Goal: Task Accomplishment & Management: Manage account settings

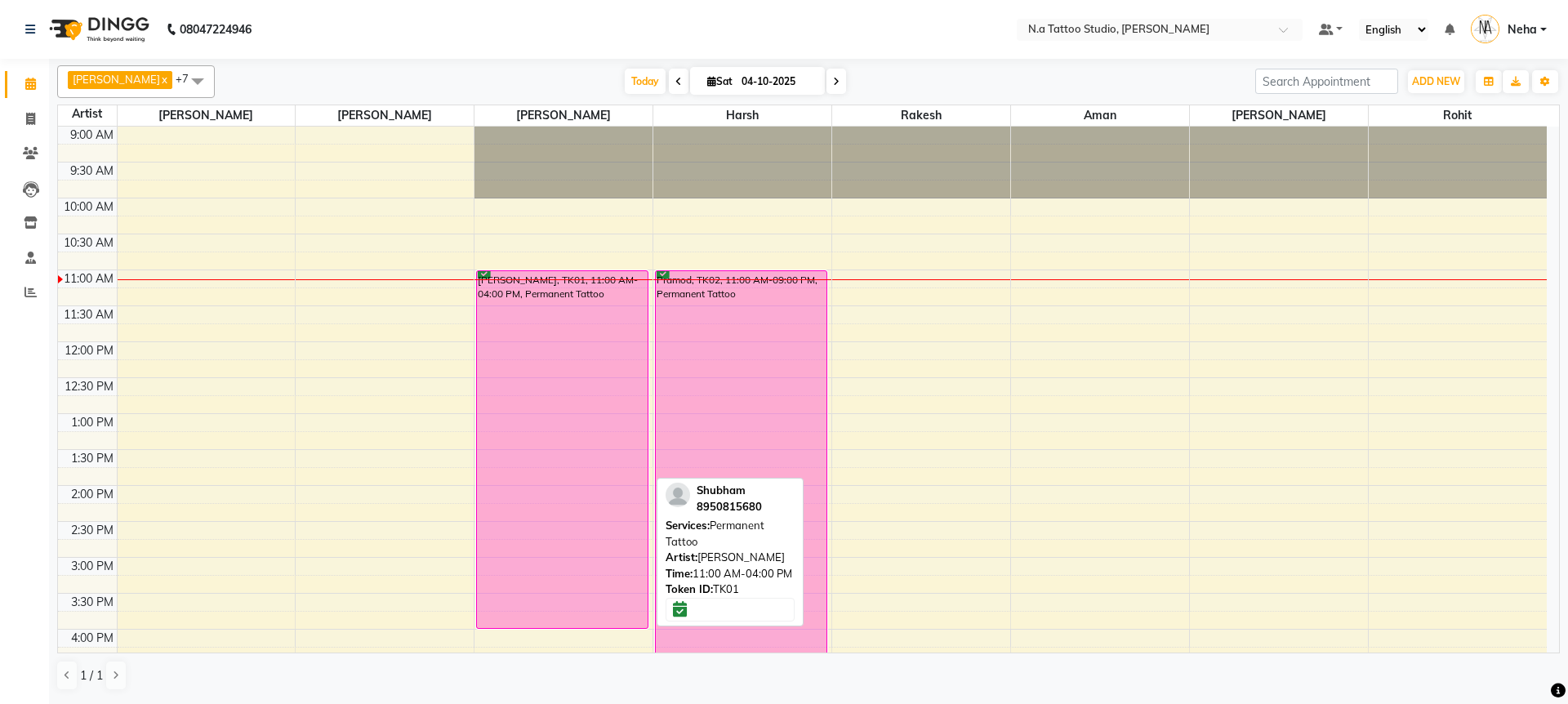
click at [554, 364] on div "[PERSON_NAME], TK01, 11:00 AM-04:00 PM, Permanent Tattoo" at bounding box center [561, 449] width 170 height 356
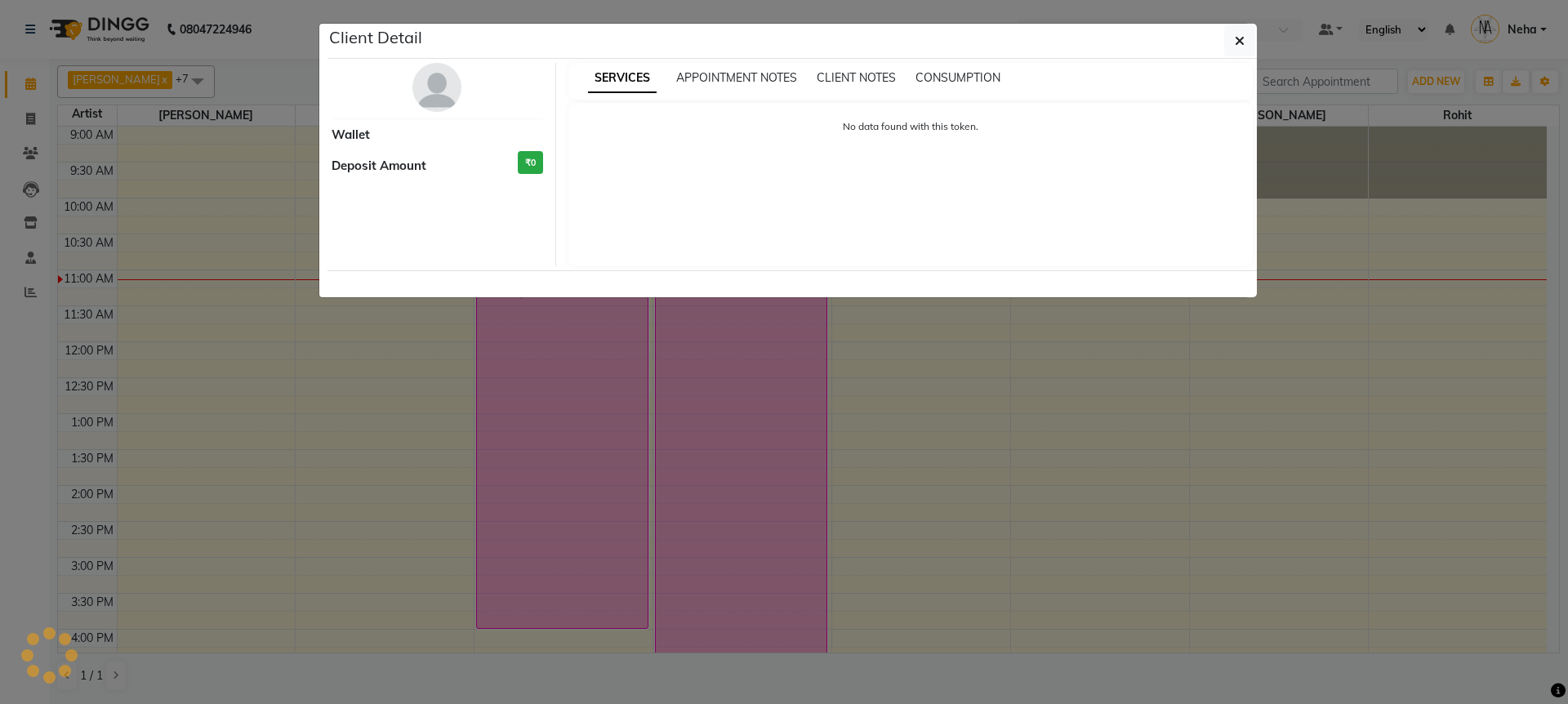
select select "6"
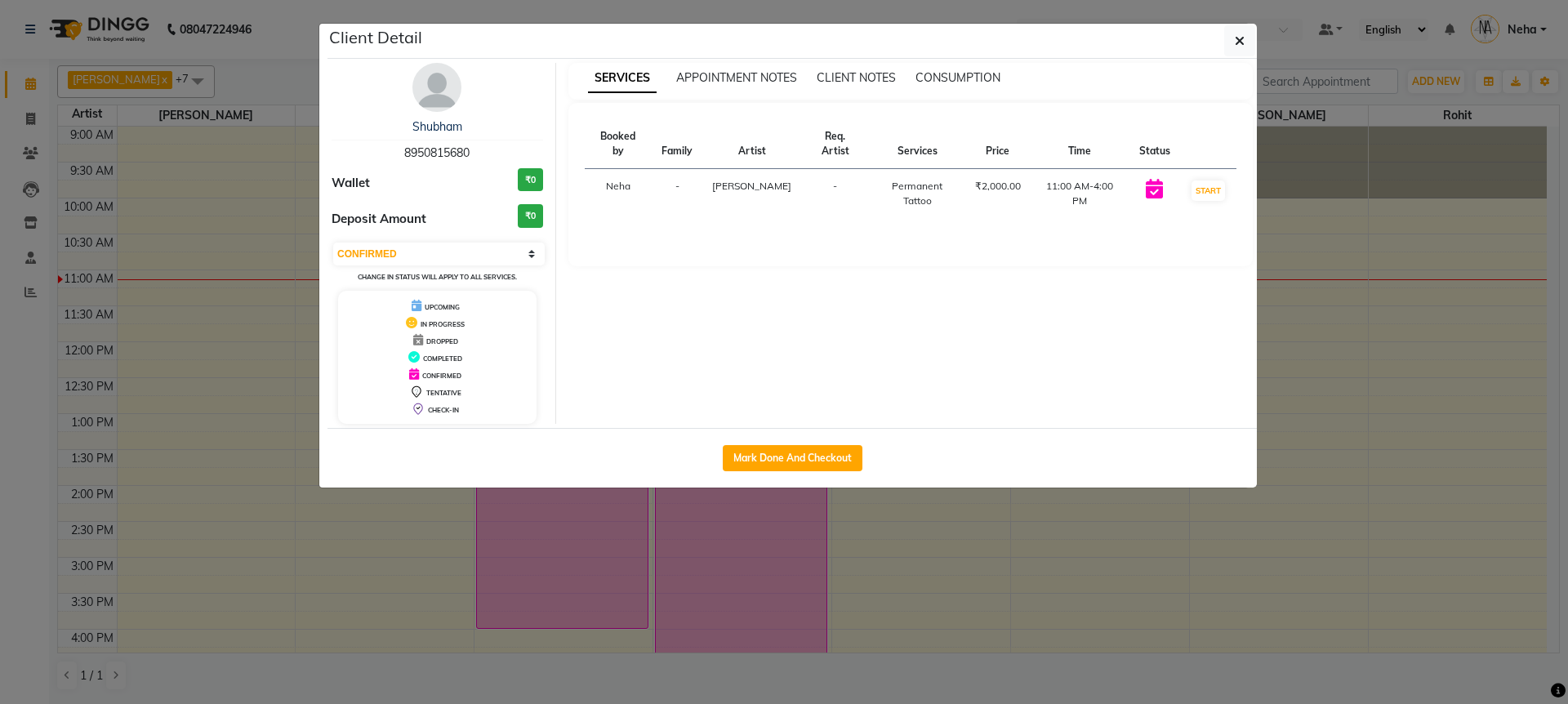
click at [442, 149] on span "8950815680" at bounding box center [437, 152] width 65 height 14
copy span "8950815680"
click at [1231, 38] on button "button" at bounding box center [1239, 40] width 31 height 31
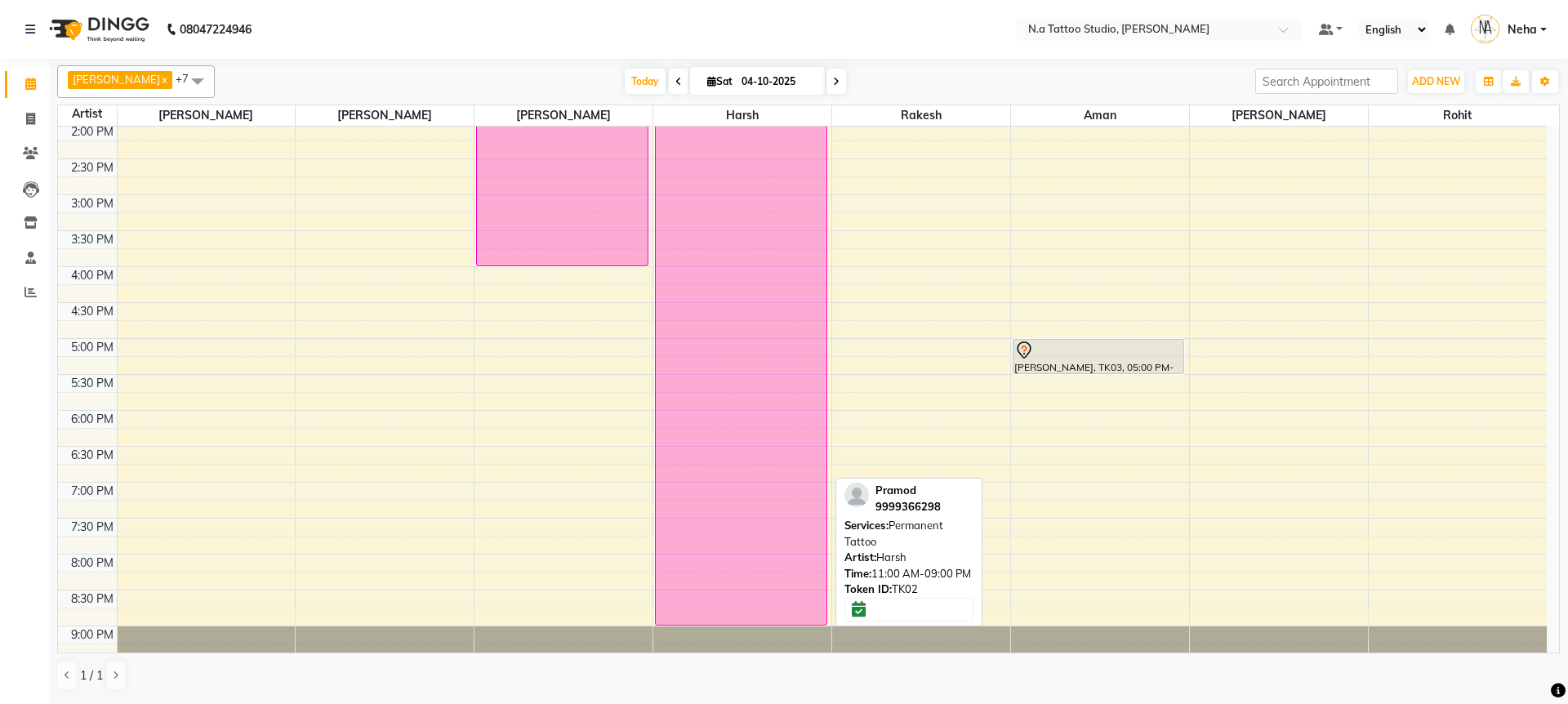
scroll to position [407, 0]
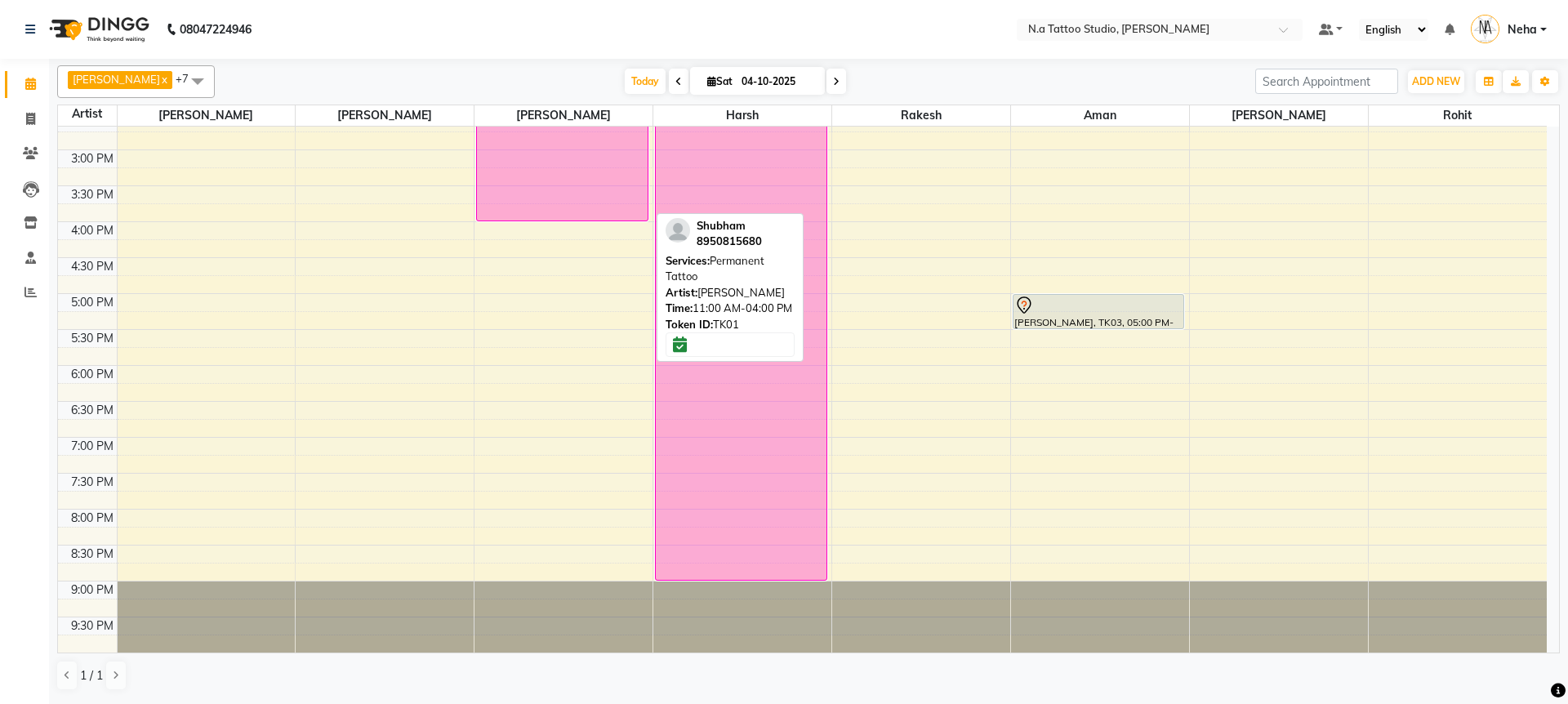
click at [574, 193] on div "[PERSON_NAME], TK01, 11:00 AM-04:00 PM, Permanent Tattoo" at bounding box center [561, 42] width 170 height 356
select select "6"
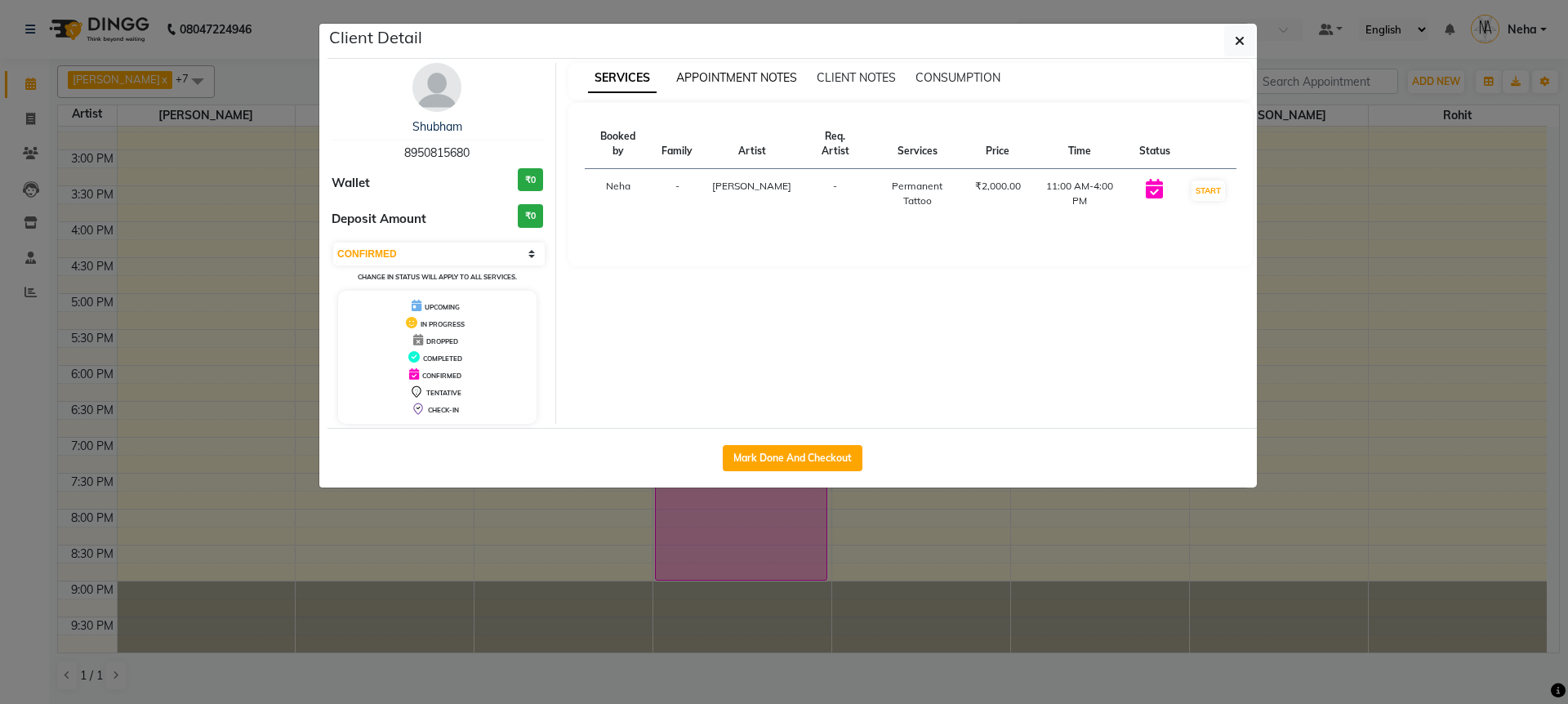
click at [722, 74] on span "APPOINTMENT NOTES" at bounding box center [737, 78] width 121 height 14
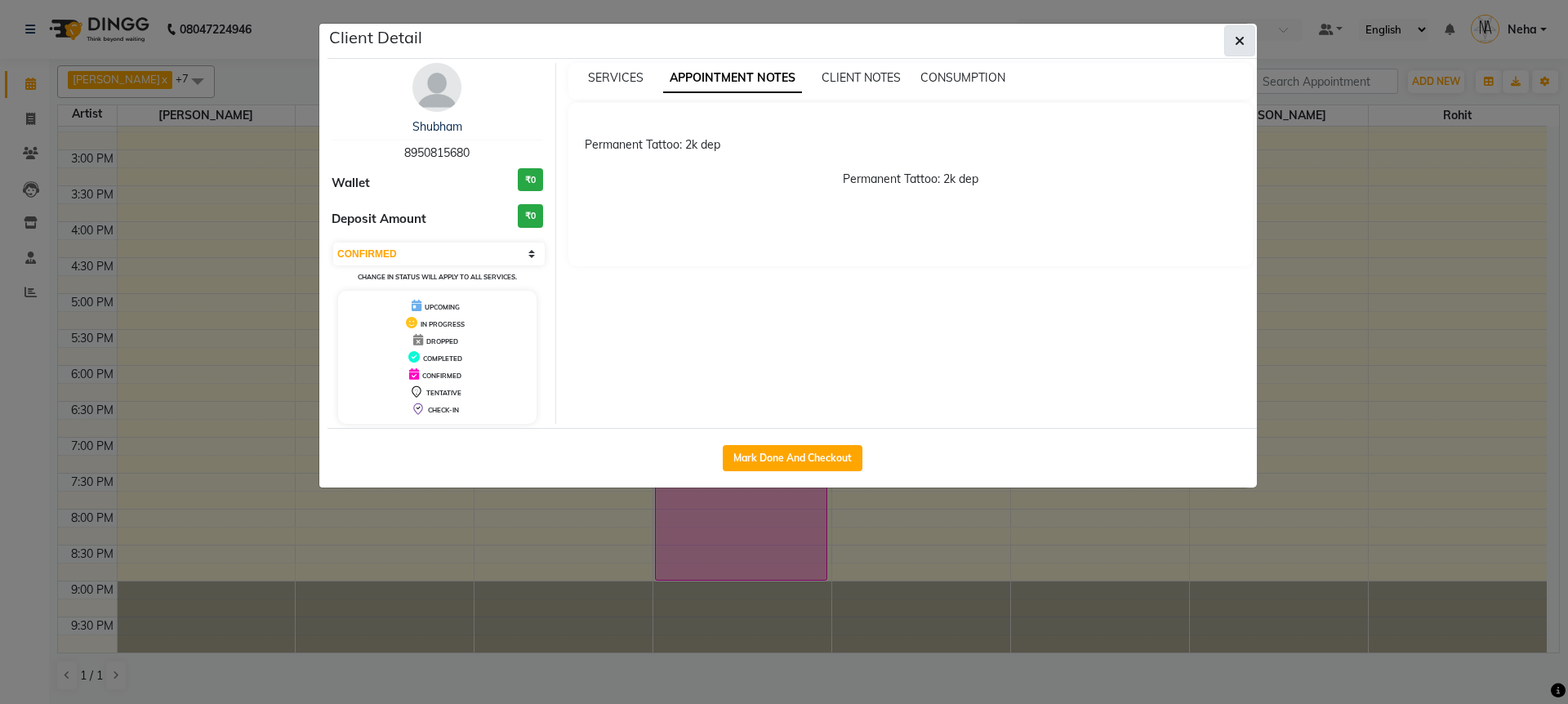
click at [1235, 43] on icon "button" at bounding box center [1239, 40] width 10 height 13
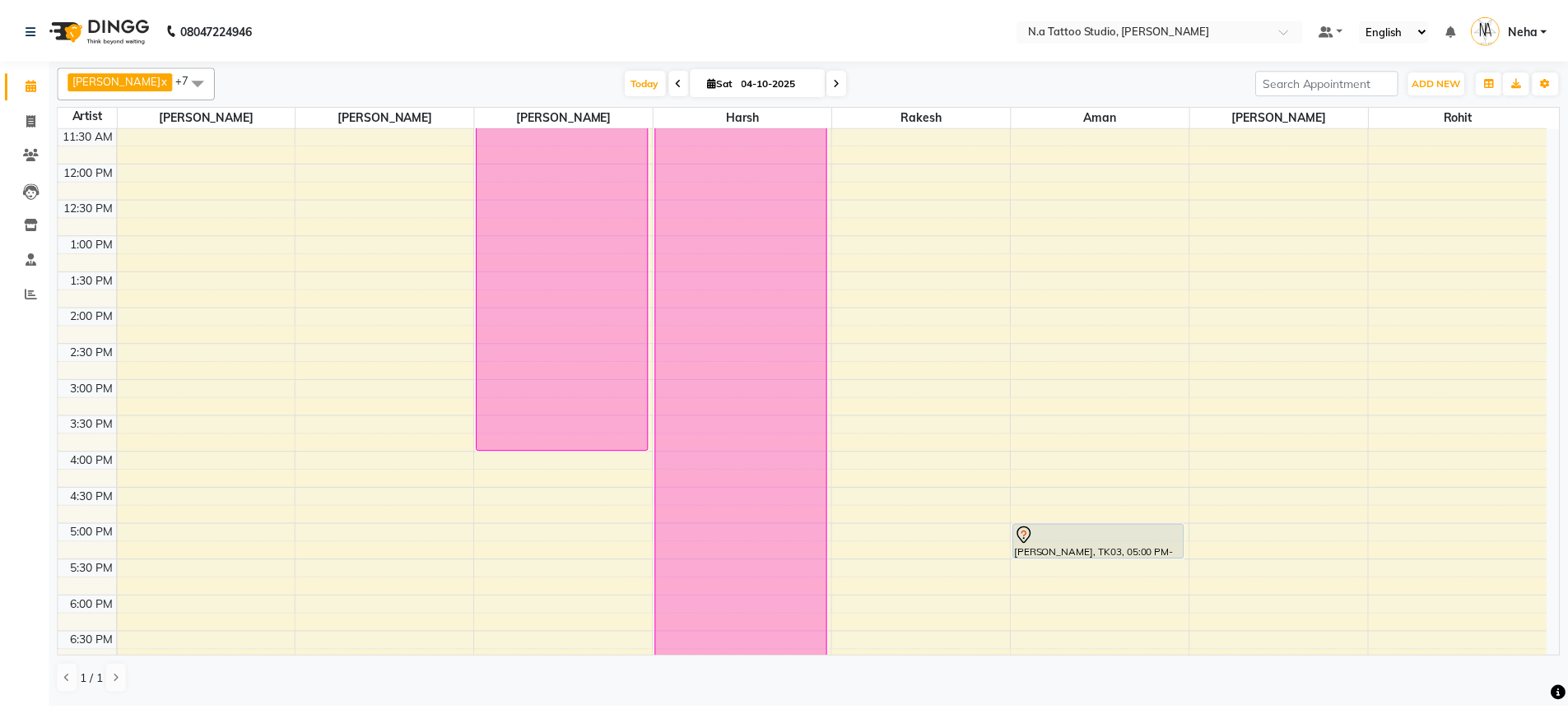
scroll to position [48, 0]
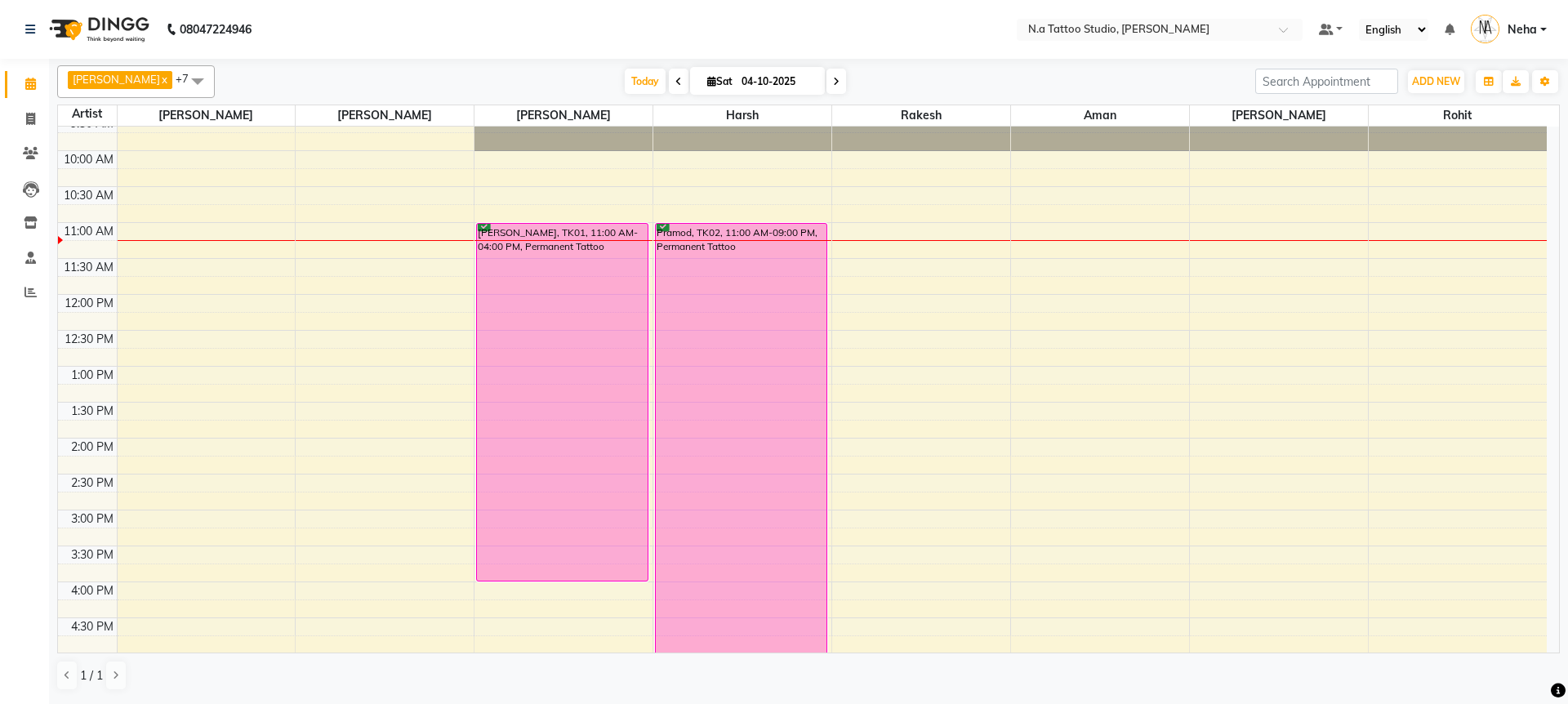
click at [739, 78] on input "04-10-2025" at bounding box center [778, 81] width 82 height 24
select select "10"
select select "2025"
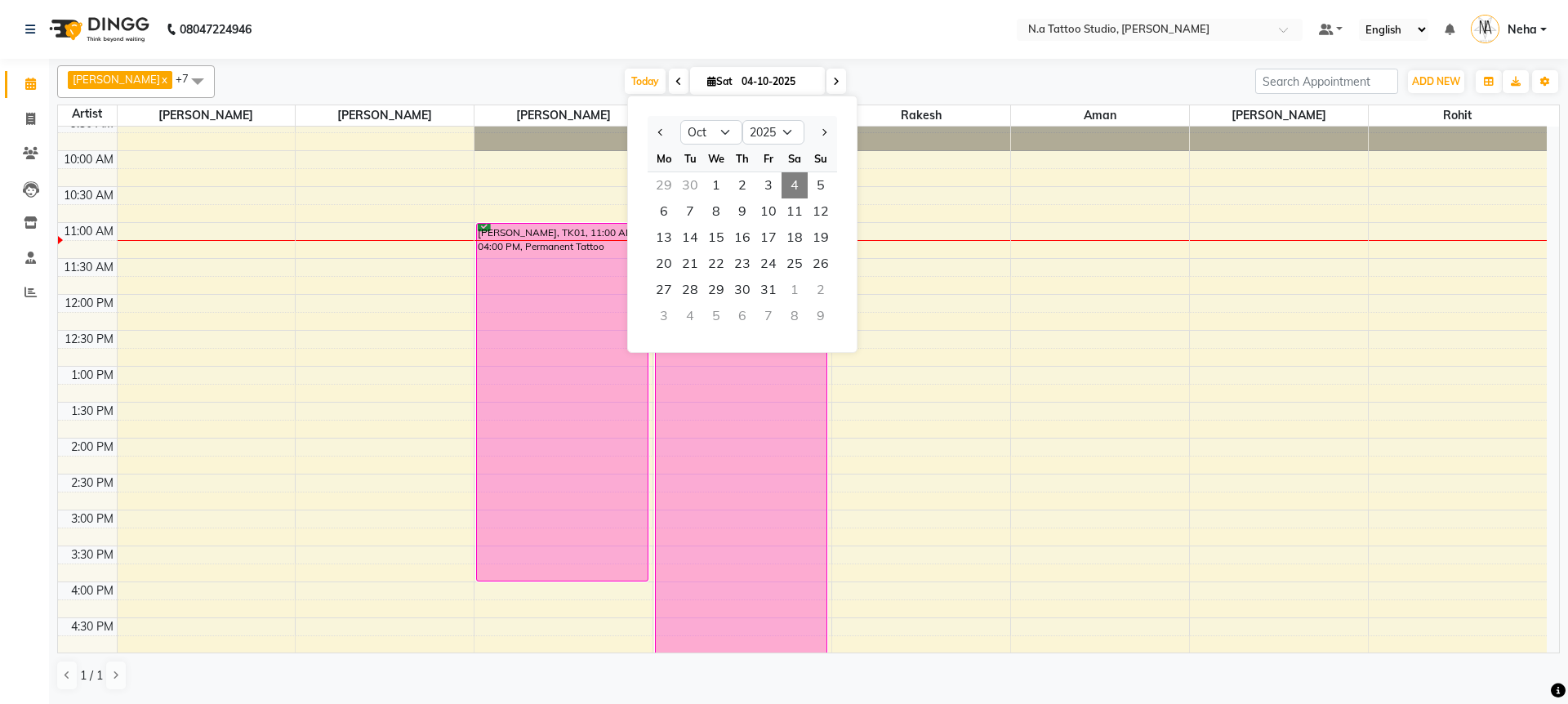
click at [730, 28] on nav "08047224946 Select Location × N.a Tattoo Studio, [PERSON_NAME] Default Panel My…" at bounding box center [784, 29] width 1568 height 59
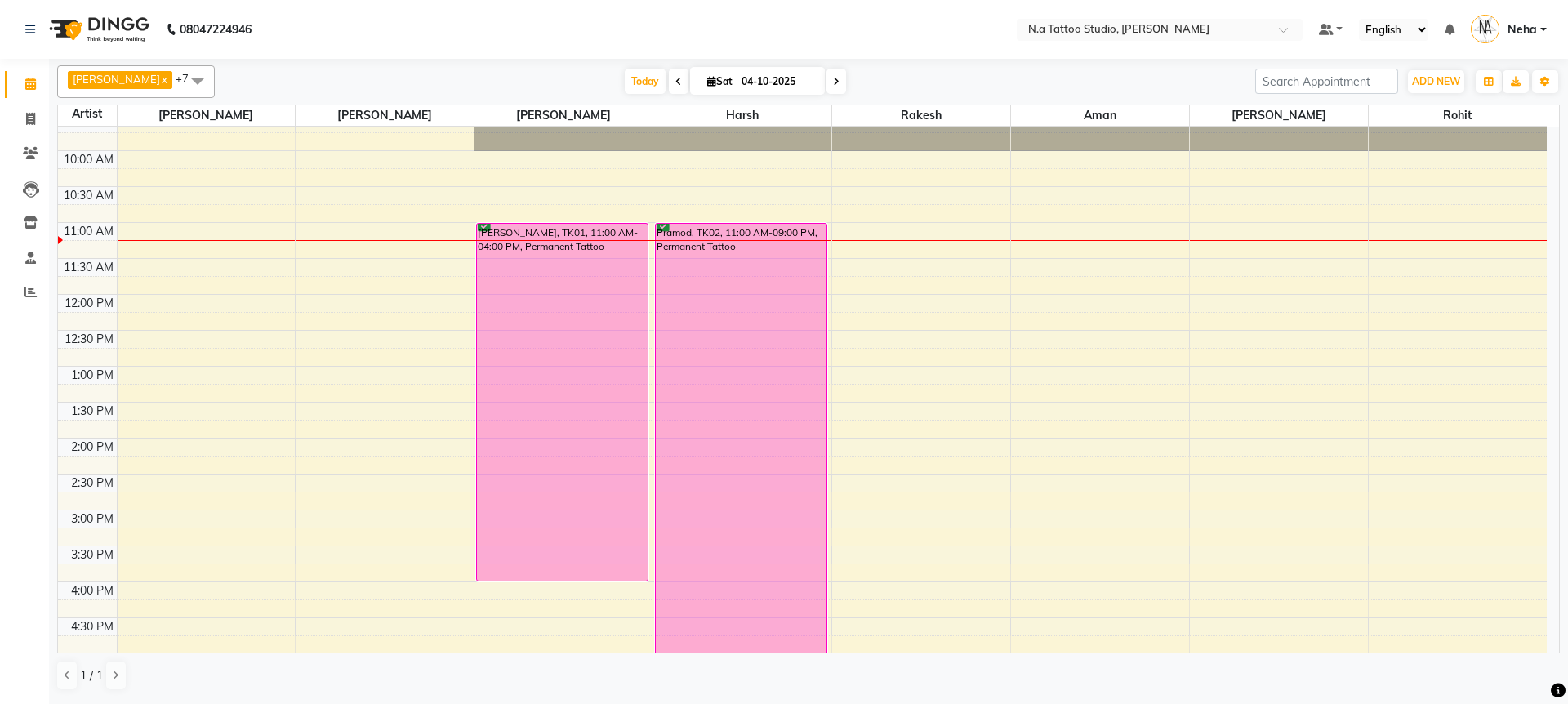
click at [737, 77] on input "04-10-2025" at bounding box center [778, 81] width 82 height 24
select select "10"
select select "2025"
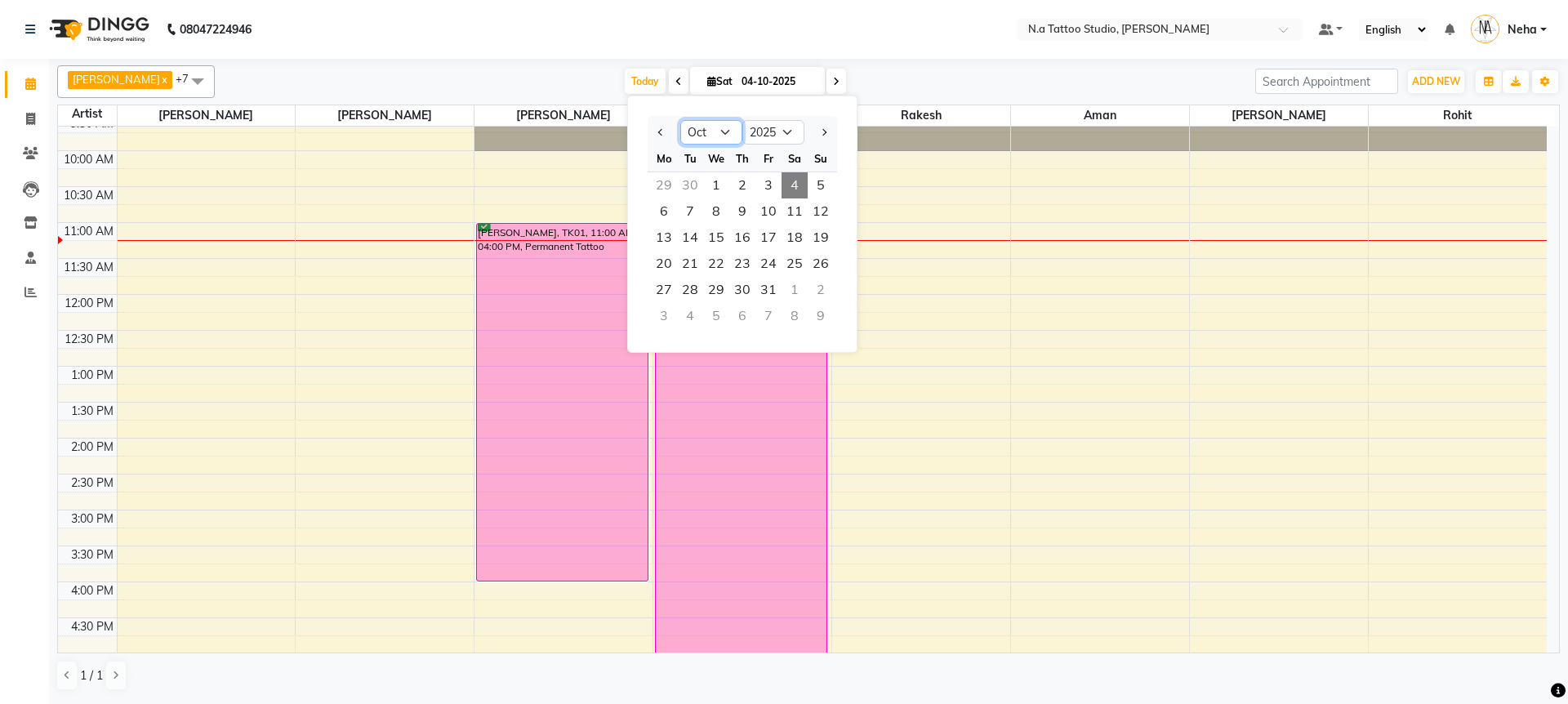
click at [726, 135] on select "Jan Feb Mar Apr May Jun [DATE] Aug Sep Oct Nov Dec" at bounding box center [711, 132] width 62 height 24
click at [515, 73] on div "[DATE] [DATE] Jan Feb Mar Apr May Jun [DATE] Aug Sep Oct Nov [DATE] 2016 2017 2…" at bounding box center [734, 81] width 1024 height 24
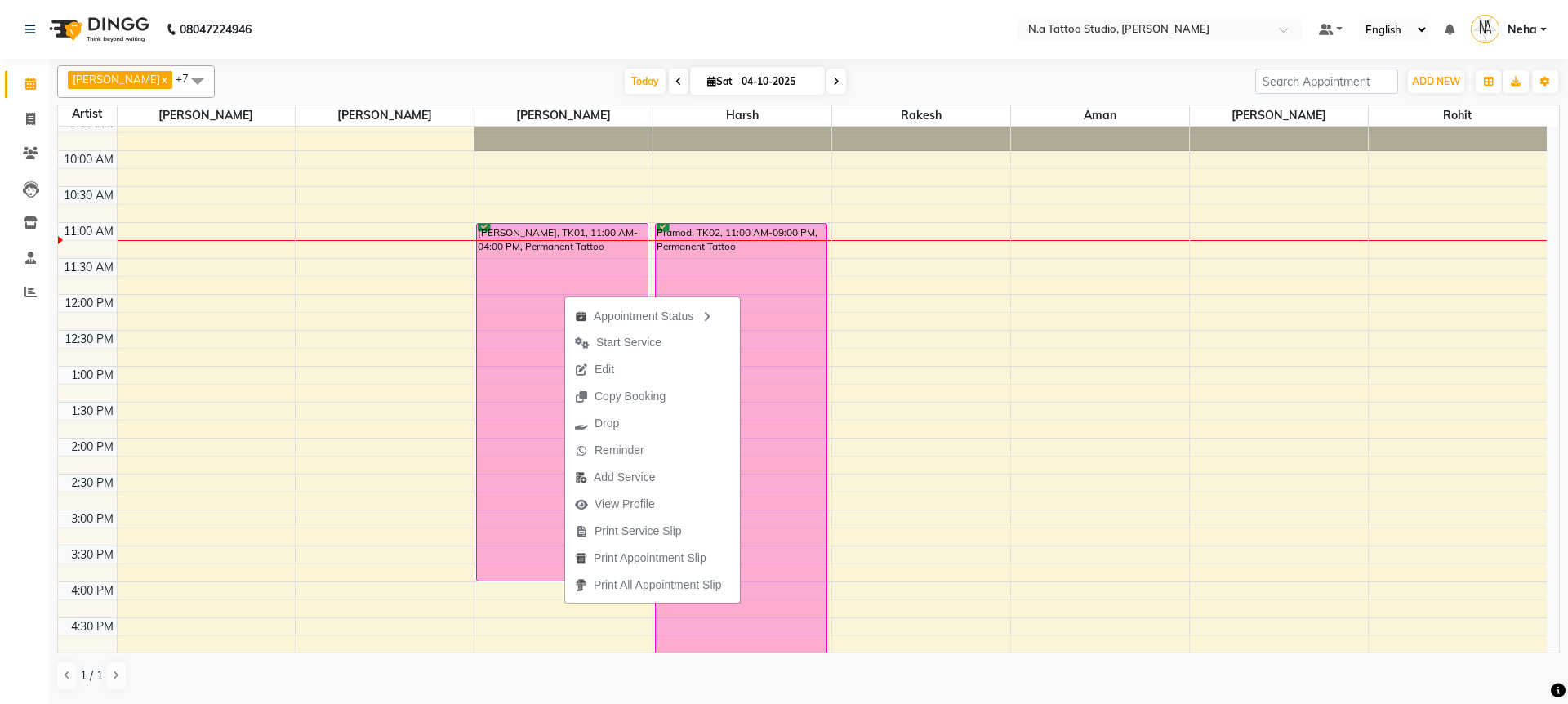
click at [592, 371] on span "Edit" at bounding box center [594, 370] width 59 height 27
select select "tentative"
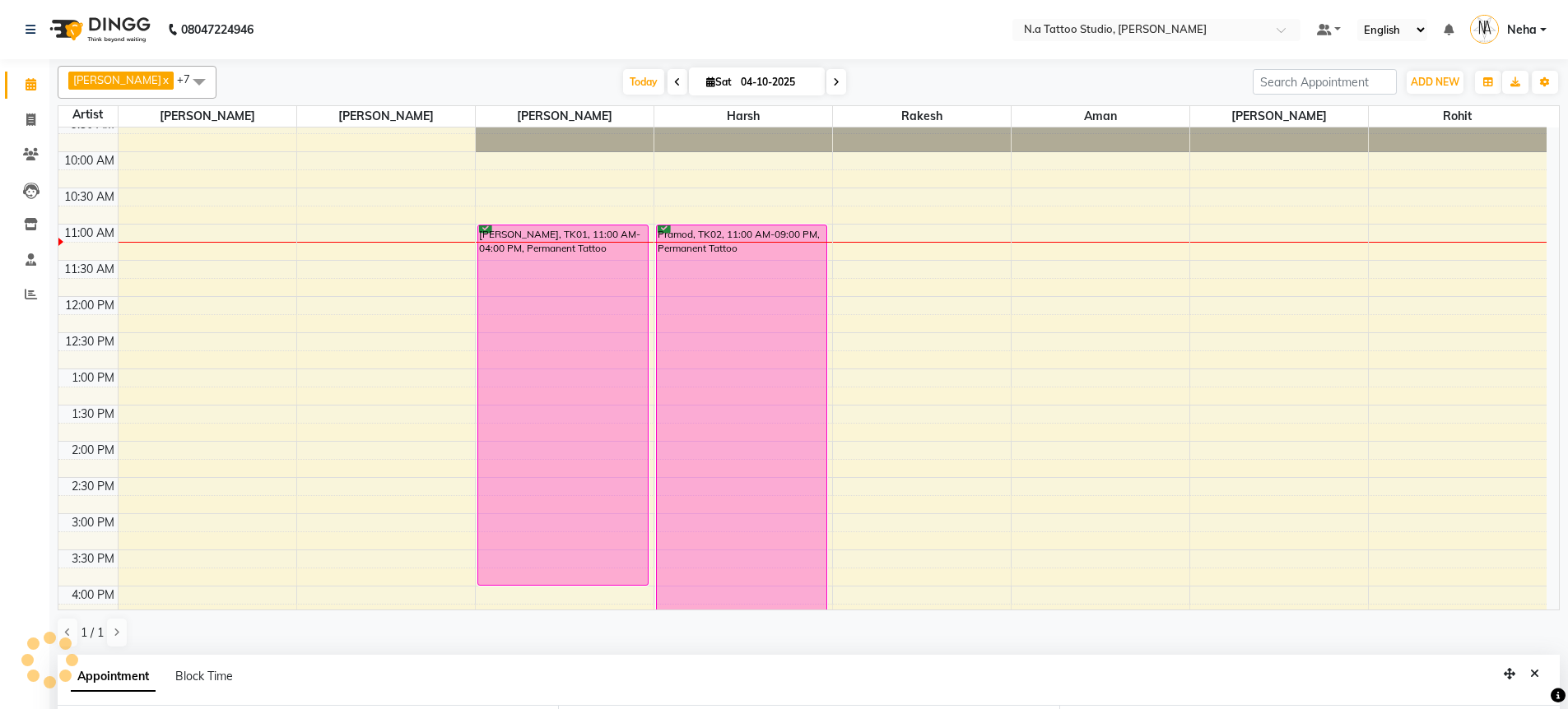
type input "04-10-2025"
type textarea "2k dep"
select select "confirm booking"
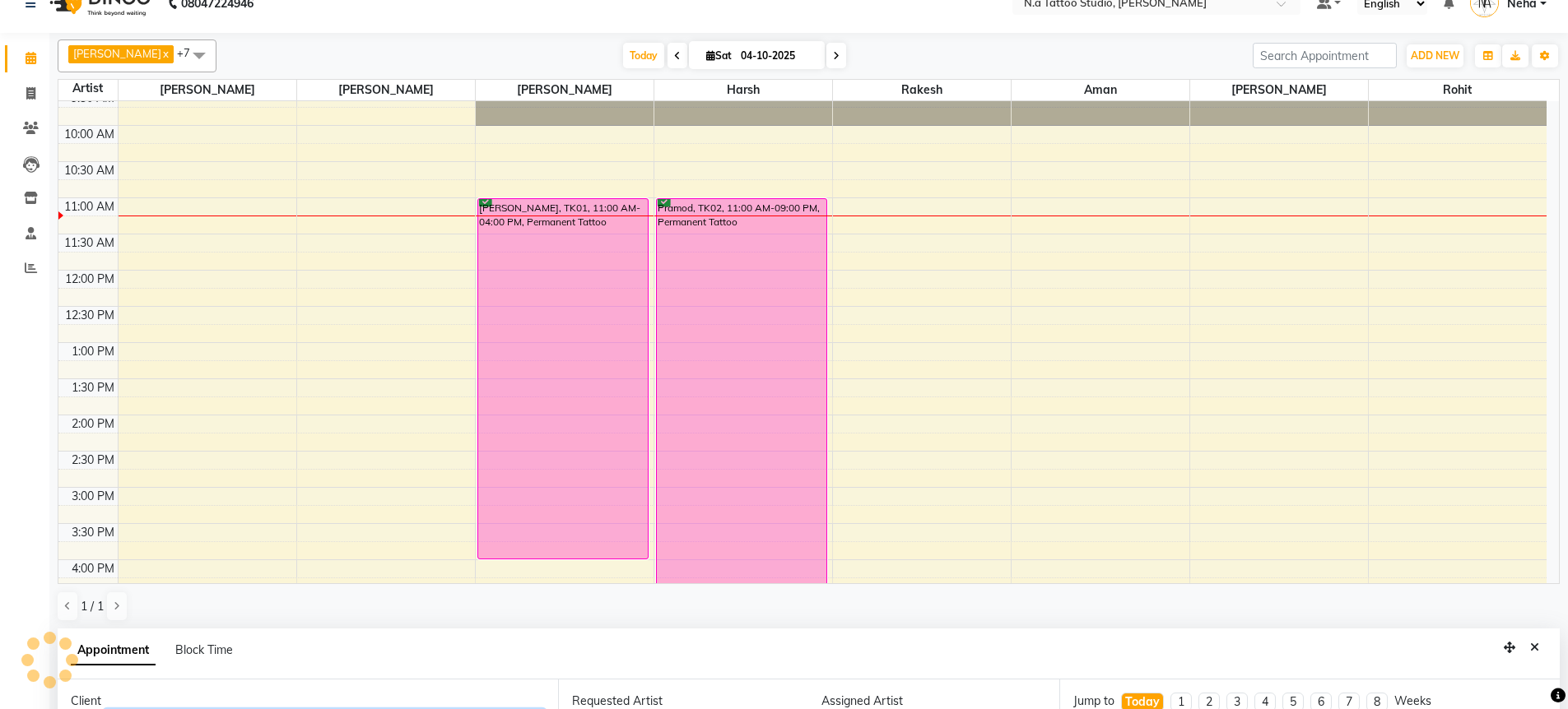
scroll to position [0, 0]
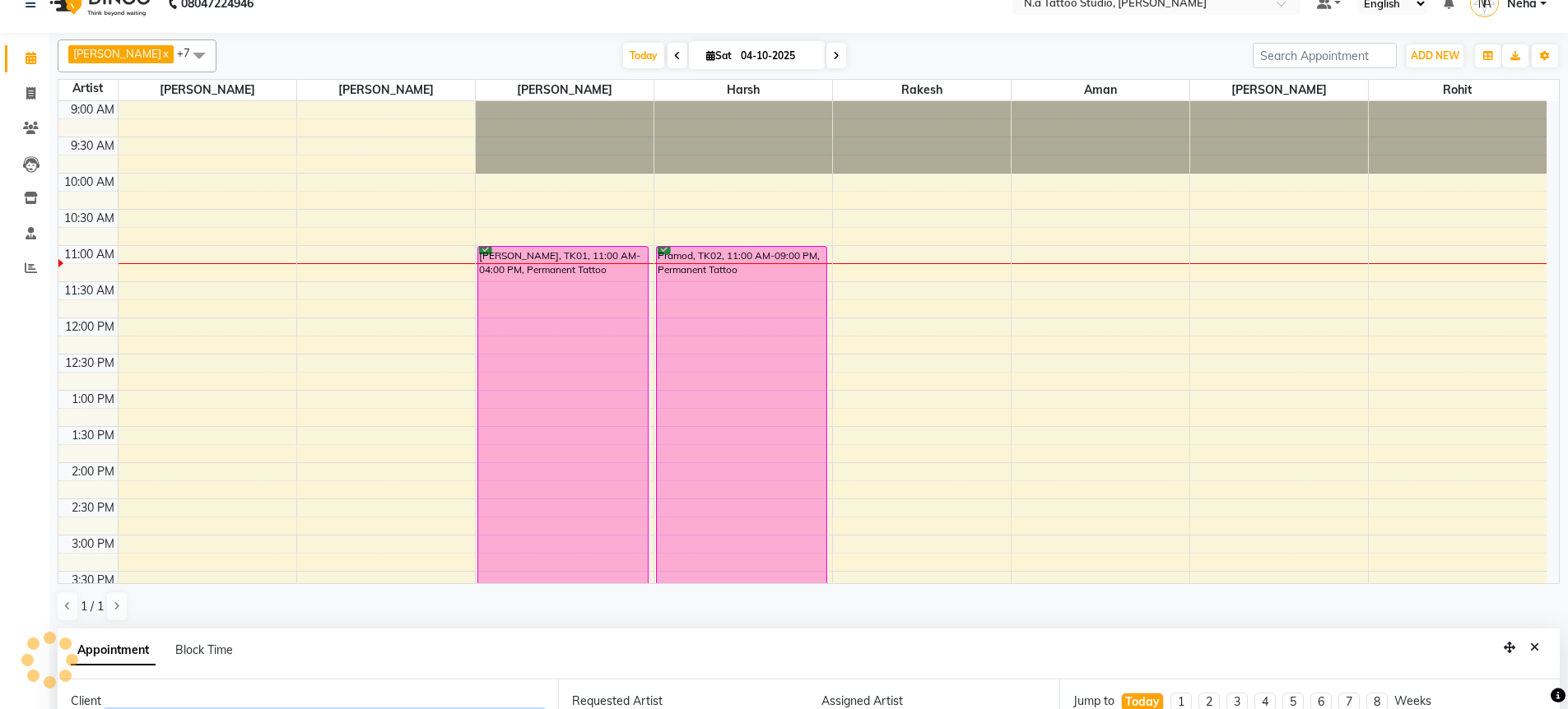
select select "660"
select select "26611"
select select "1982"
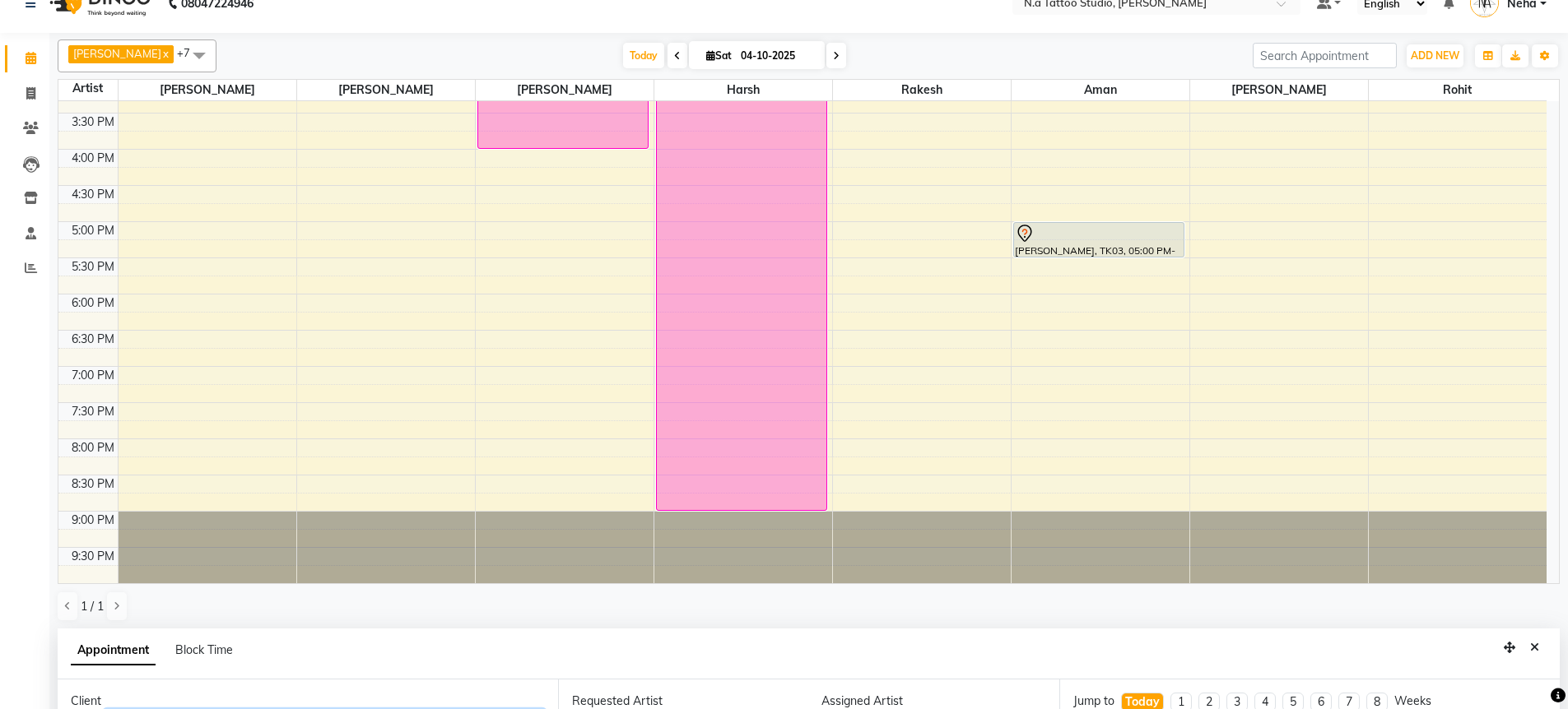
scroll to position [320, 0]
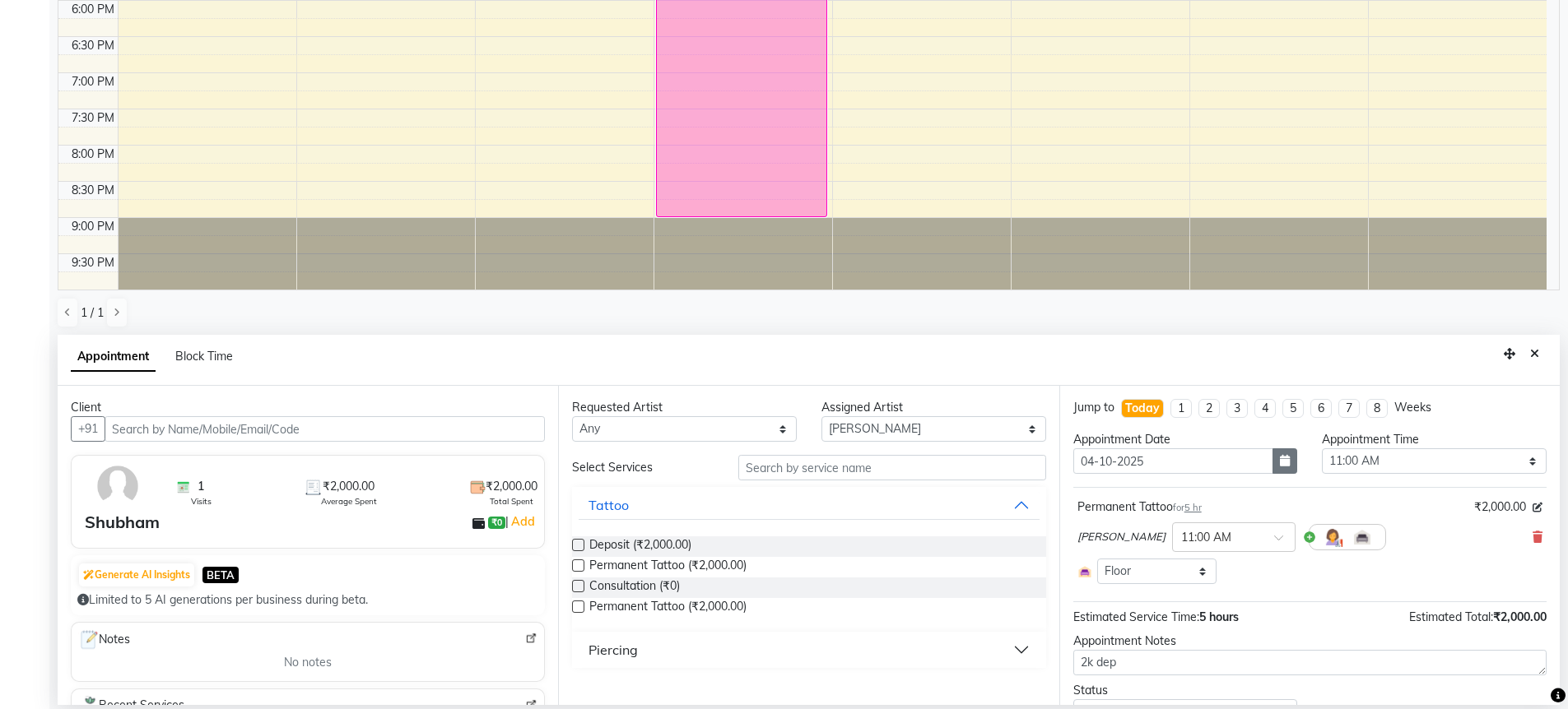
click at [1280, 464] on icon "button" at bounding box center [1284, 460] width 10 height 12
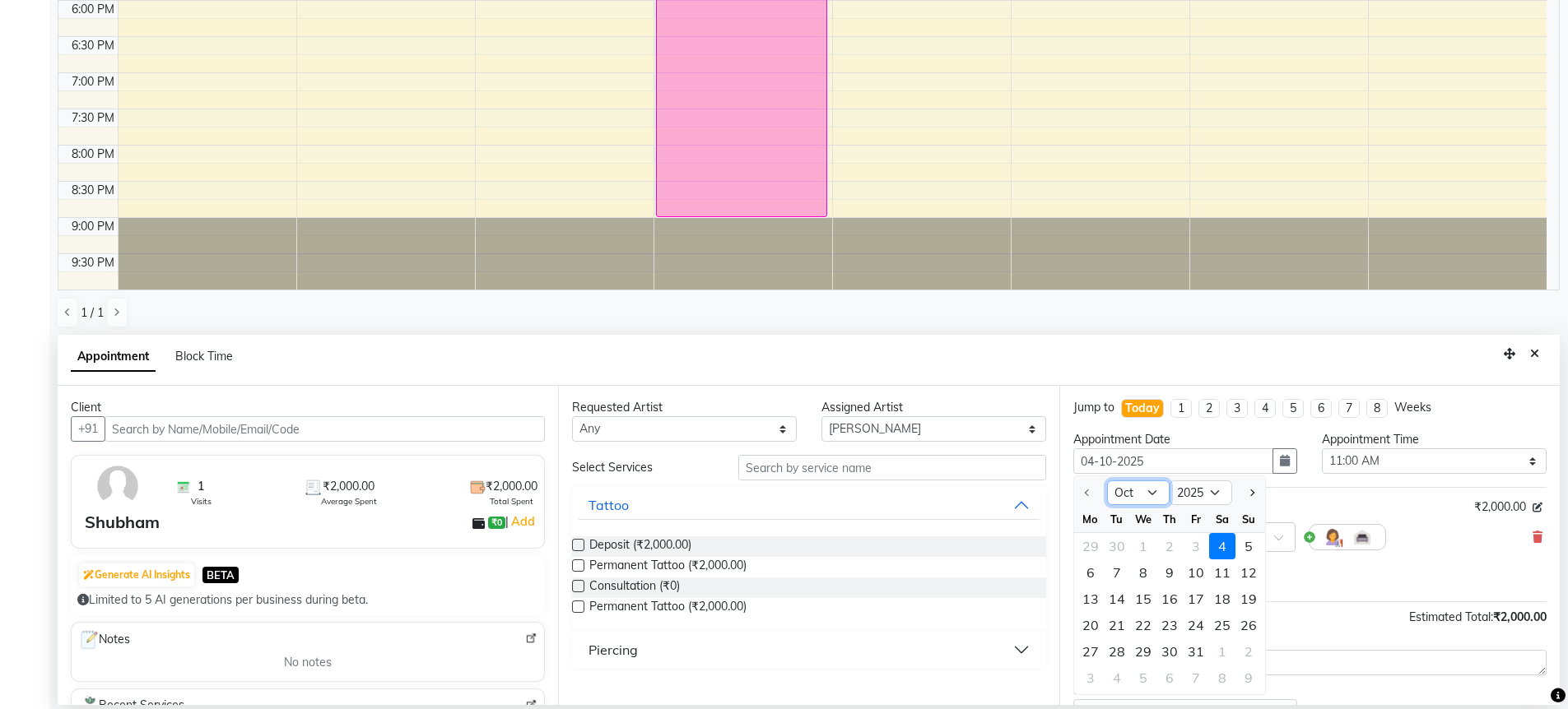
click at [1146, 493] on select "Oct Nov Dec" at bounding box center [1139, 492] width 63 height 24
click at [1216, 493] on select "2025 2026 2027 2028 2029 2030 2031 2032 2033 2034 2035" at bounding box center [1201, 492] width 63 height 24
select select "2026"
click at [1150, 496] on select "Jan Feb Mar Apr May Jun [DATE] Aug Sep Oct Nov Dec" at bounding box center [1139, 492] width 63 height 24
select select "3"
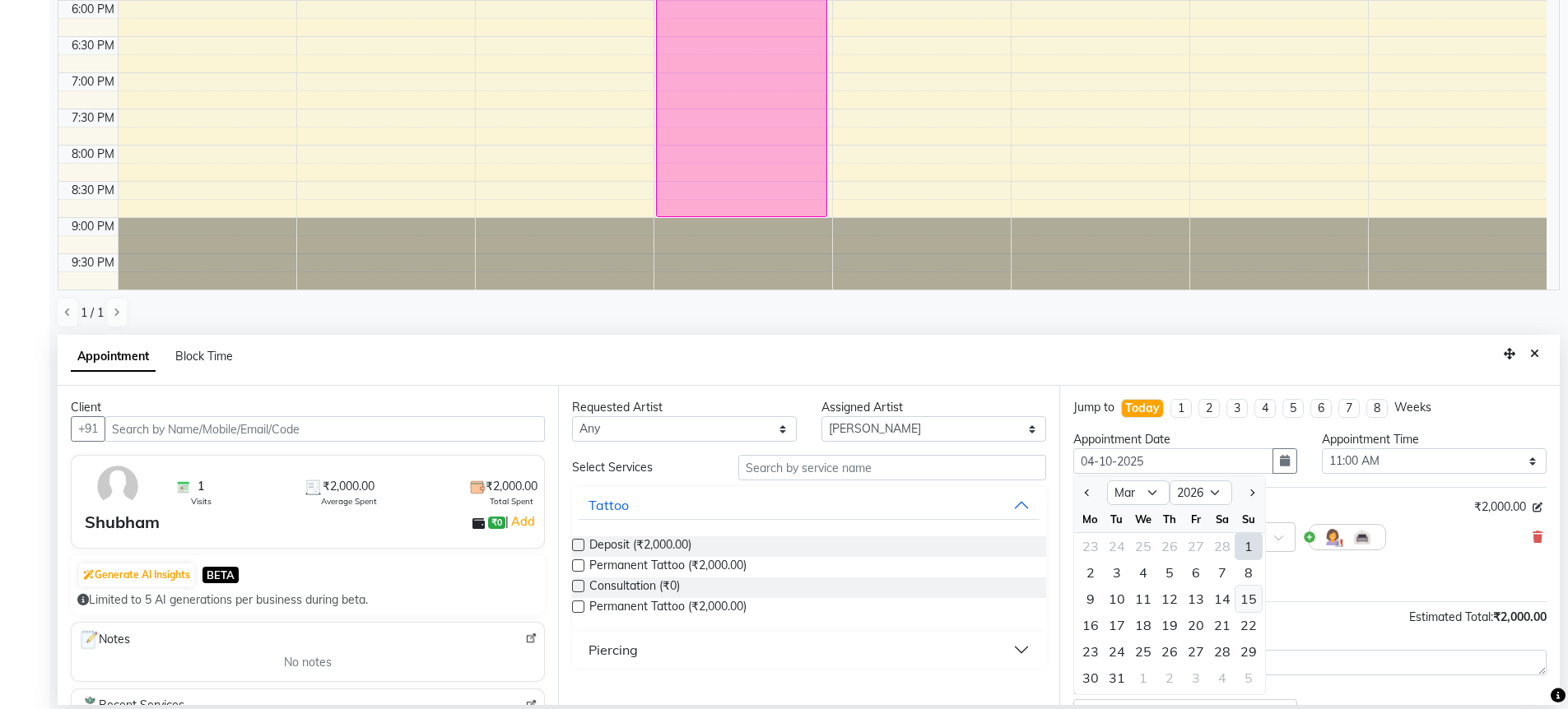
click at [1246, 598] on div "15" at bounding box center [1248, 599] width 26 height 26
type input "[DATE]"
select select "660"
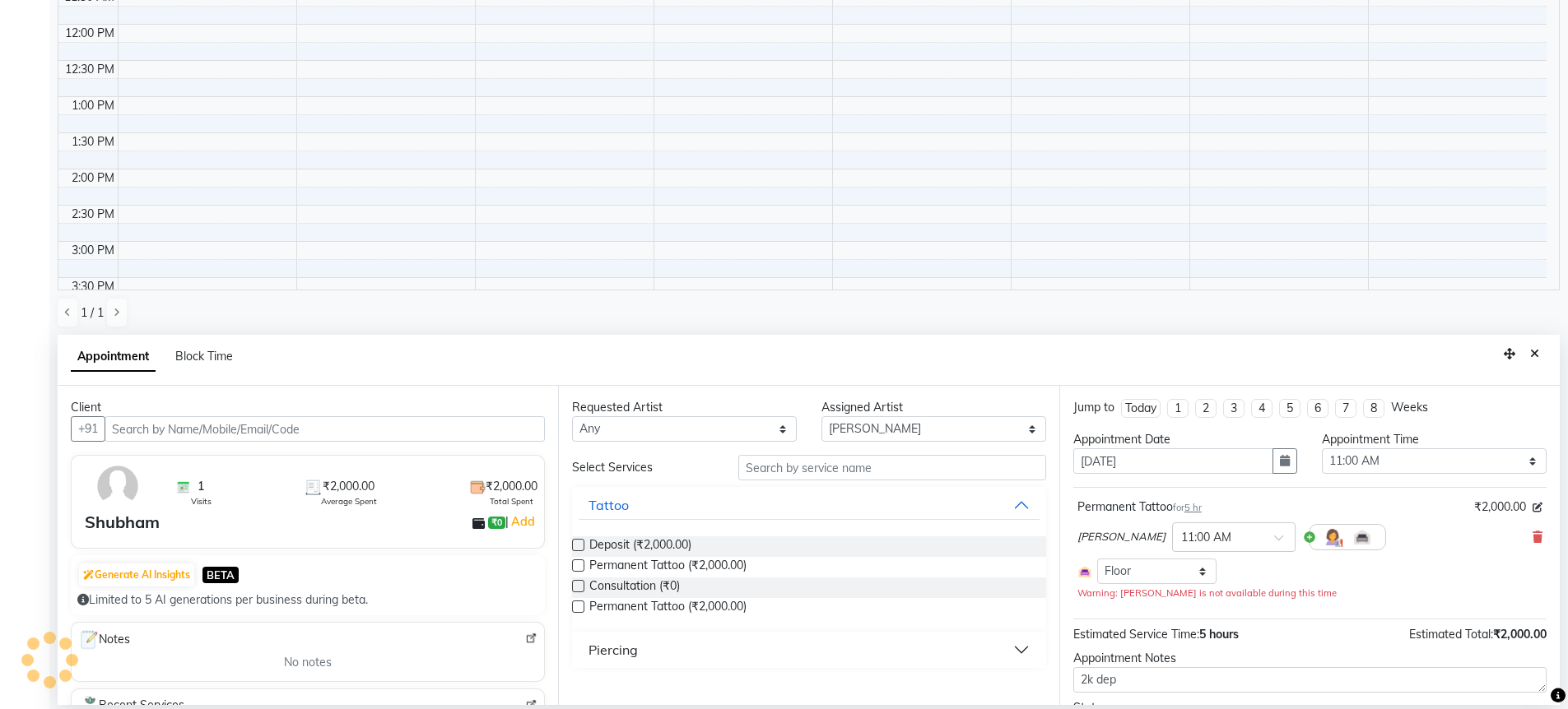
scroll to position [145, 0]
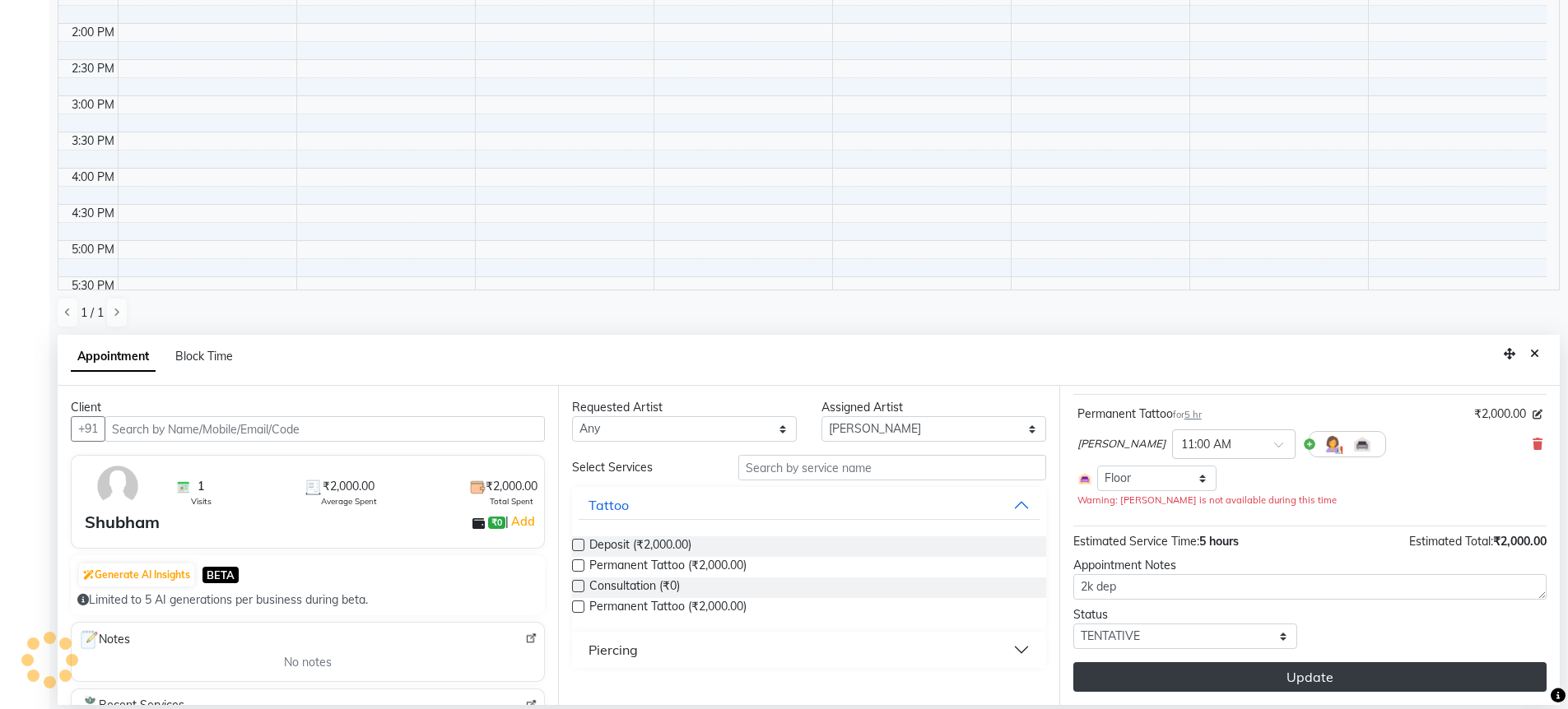
click at [1184, 672] on button "Update" at bounding box center [1309, 677] width 473 height 30
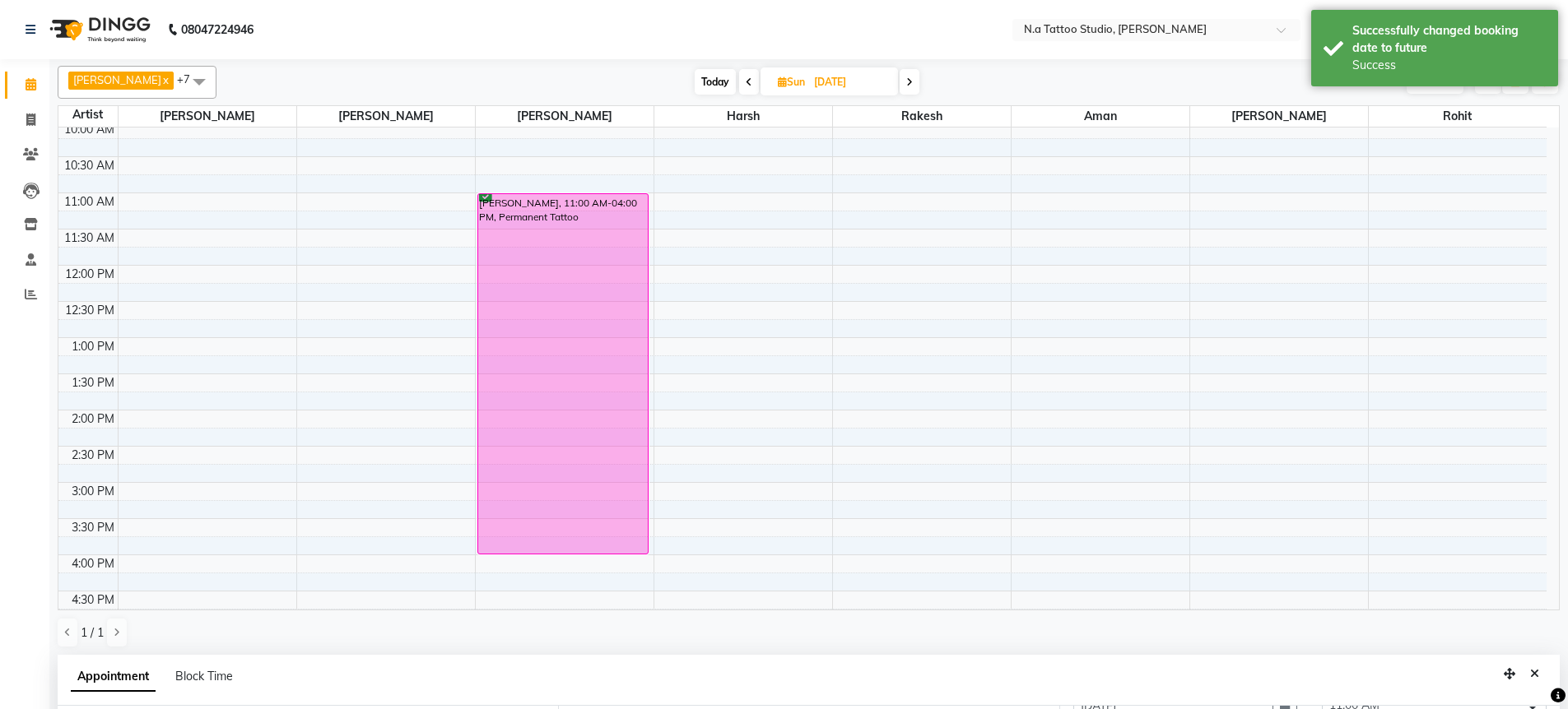
scroll to position [0, 0]
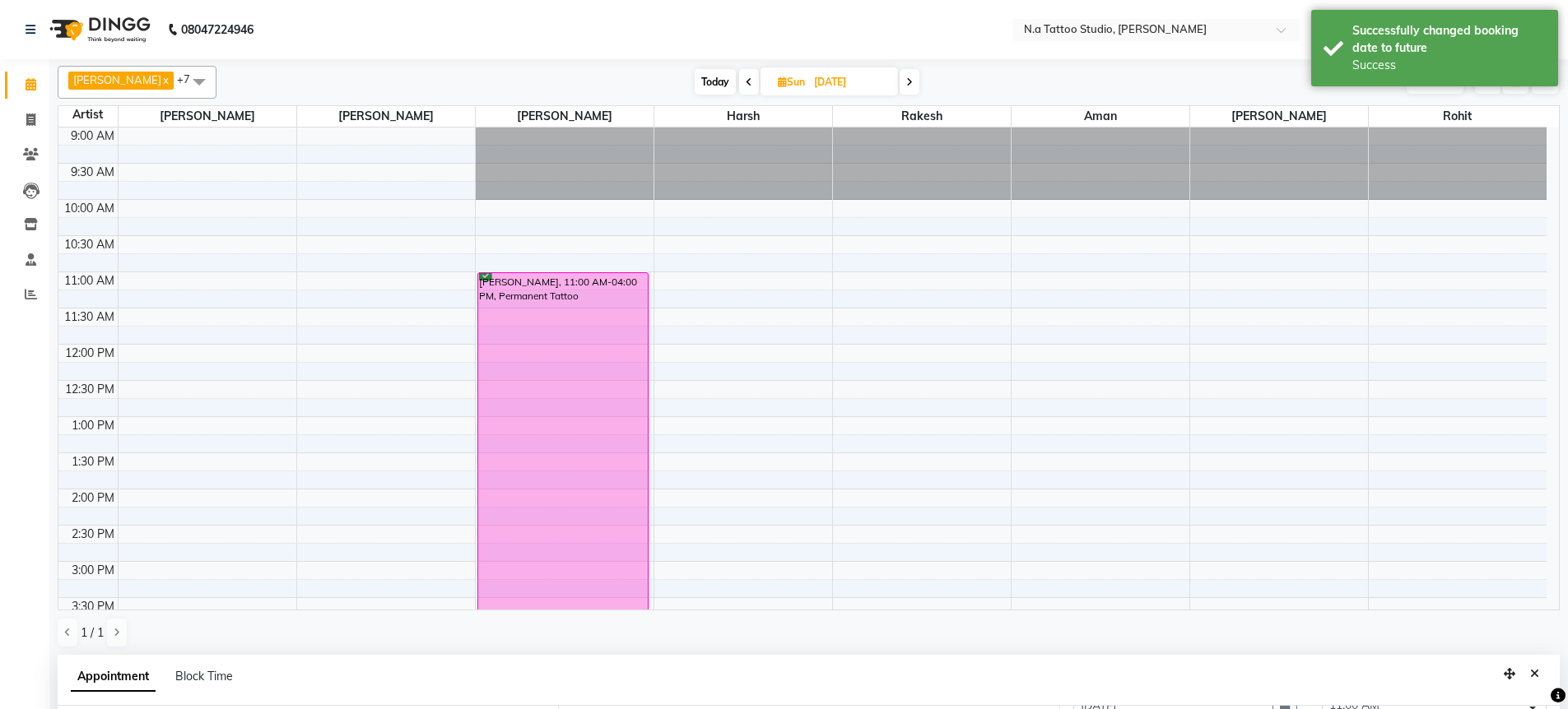
click at [701, 83] on span "Today" at bounding box center [716, 82] width 41 height 25
type input "04-10-2025"
